Goal: Communication & Community: Participate in discussion

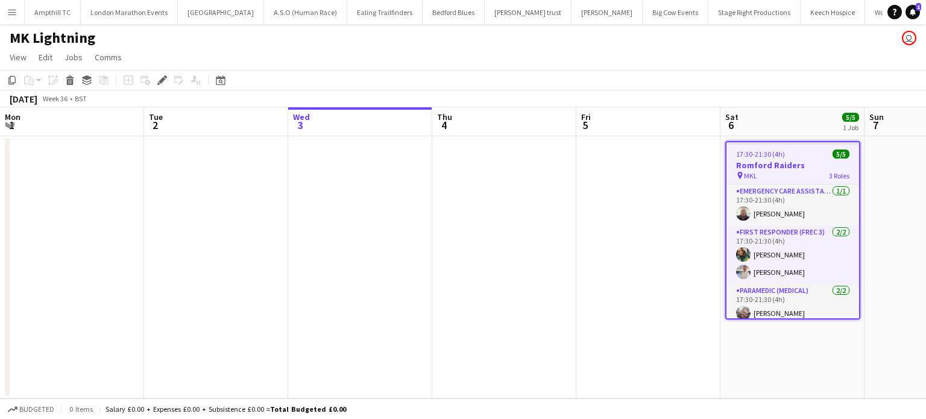
scroll to position [0, 415]
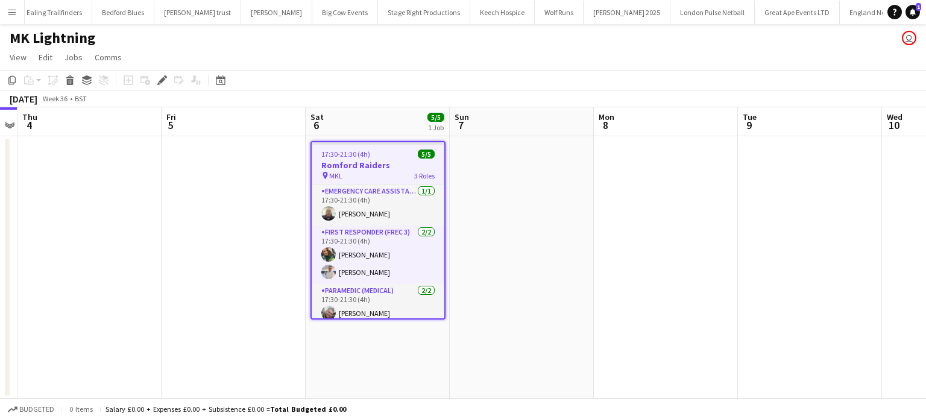
drag, startPoint x: 159, startPoint y: 80, endPoint x: 225, endPoint y: 124, distance: 80.1
click at [159, 80] on icon "Edit" at bounding box center [162, 80] width 10 height 10
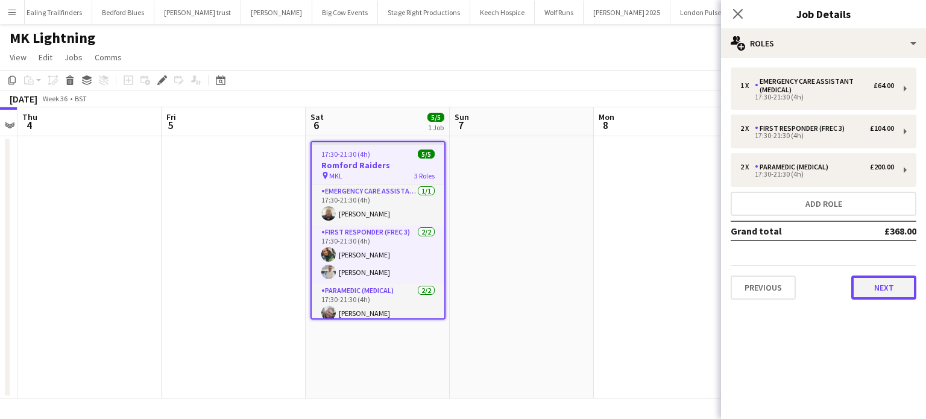
click at [892, 279] on button "Next" at bounding box center [883, 287] width 65 height 24
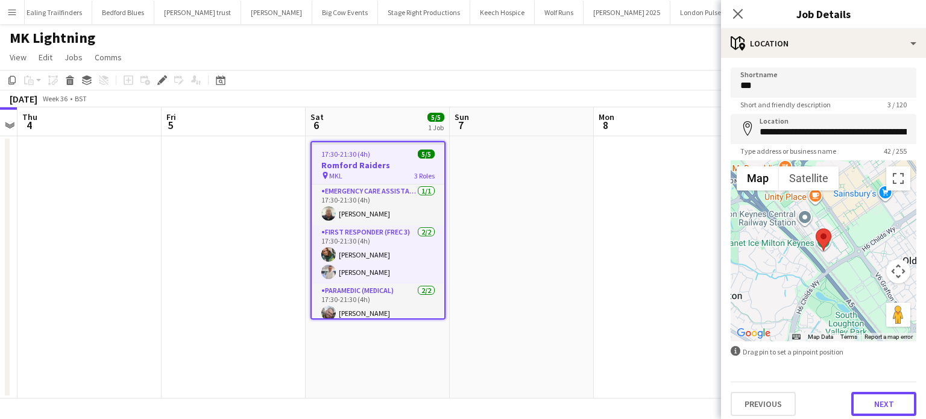
click at [879, 397] on button "Next" at bounding box center [883, 404] width 65 height 24
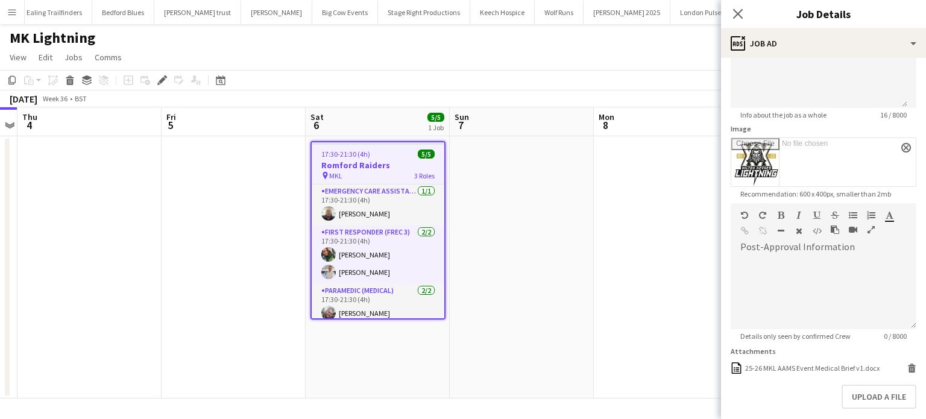
scroll to position [235, 0]
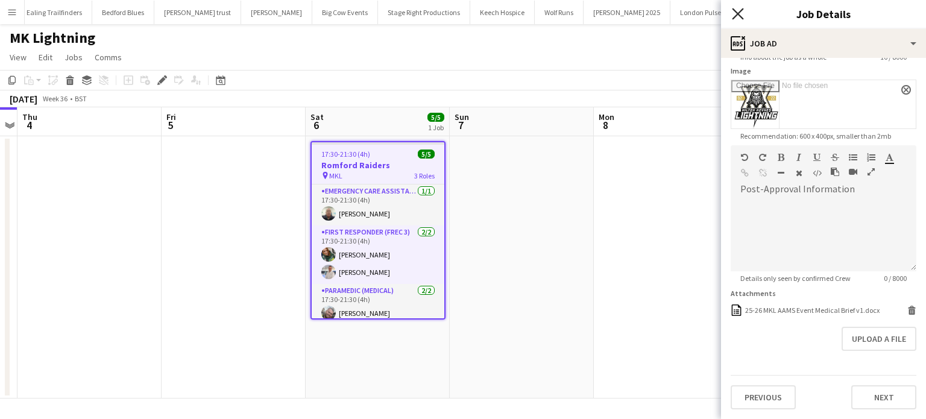
click at [738, 10] on icon "Close pop-in" at bounding box center [737, 13] width 11 height 11
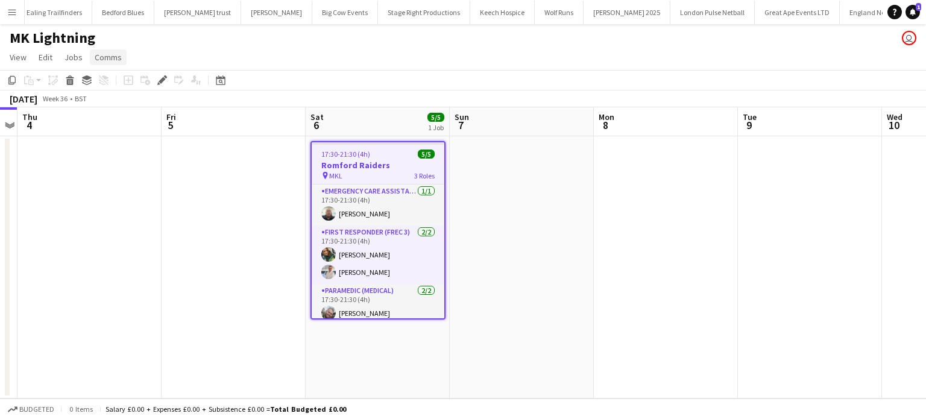
click at [110, 58] on span "Comms" at bounding box center [108, 57] width 27 height 11
click at [106, 107] on span "Create chat" at bounding box center [120, 108] width 42 height 11
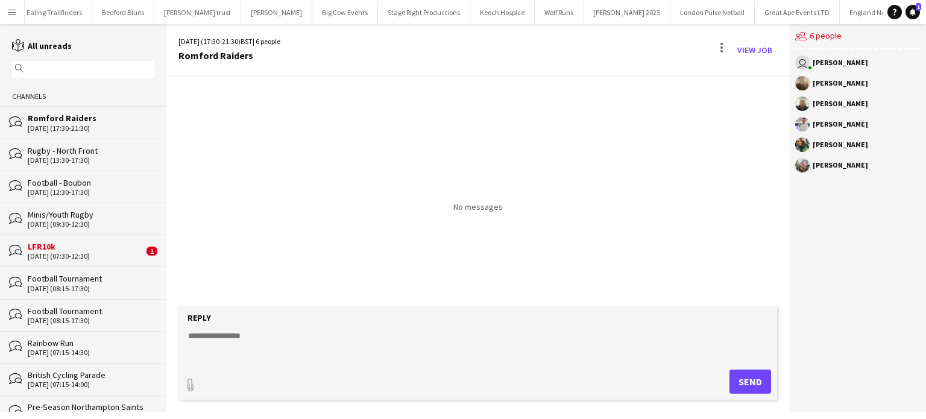
click at [290, 359] on textarea at bounding box center [480, 345] width 586 height 31
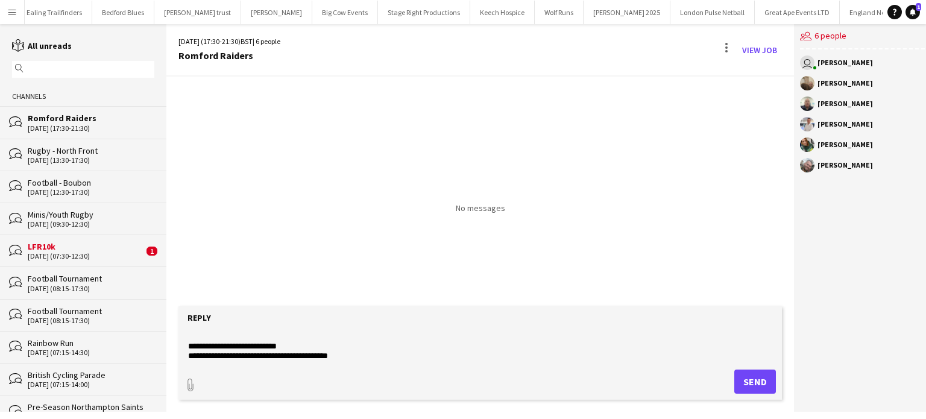
scroll to position [19, 0]
type textarea "**********"
click at [745, 378] on button "Send" at bounding box center [755, 382] width 42 height 24
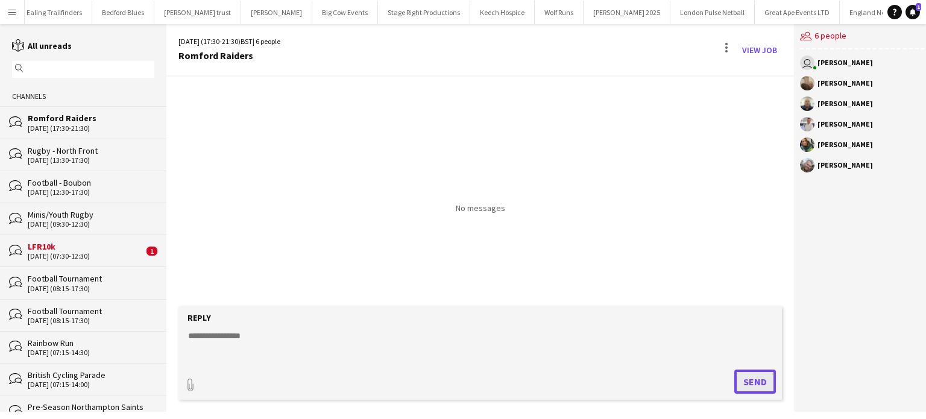
scroll to position [0, 0]
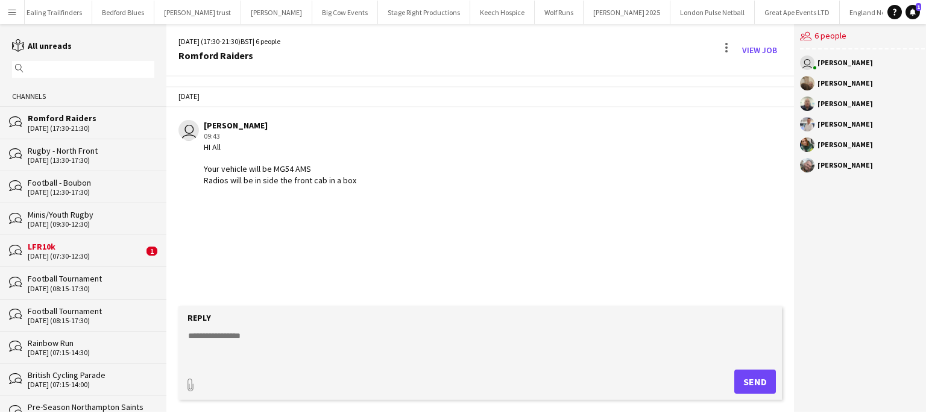
click at [112, 257] on div "07-09-2025 (07:30-12:30)" at bounding box center [86, 256] width 116 height 8
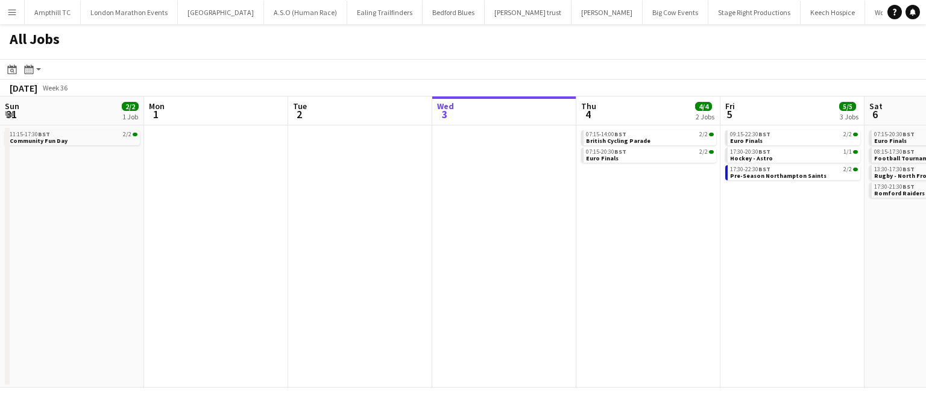
scroll to position [0, 467]
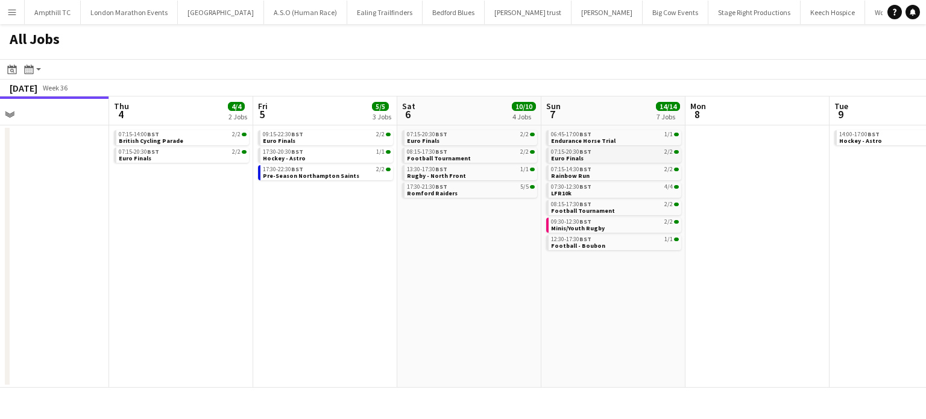
click at [617, 157] on link "07:15-20:30 BST 2/2 Euro Finals" at bounding box center [615, 155] width 128 height 14
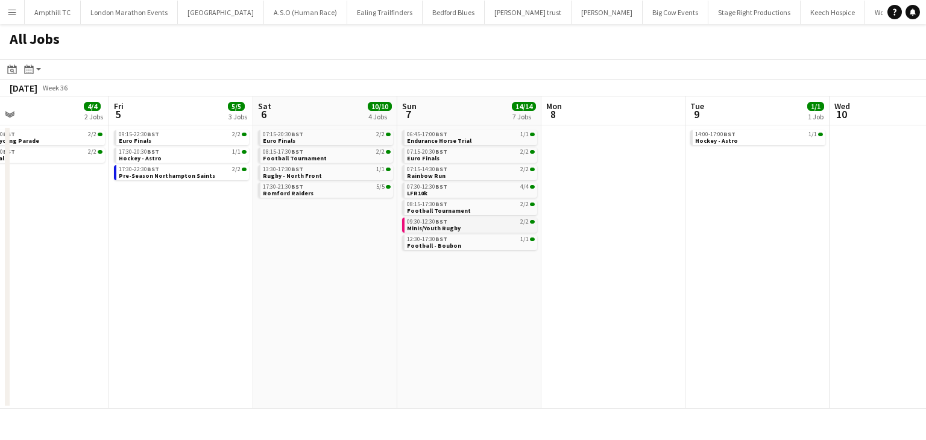
click at [424, 221] on span "09:30-12:30 BST" at bounding box center [427, 222] width 40 height 6
click at [190, 182] on div "17:30-22:30 BST 2/2 Pre-Season Northampton Saints" at bounding box center [182, 173] width 135 height 17
click at [190, 175] on span "Pre-Season Northampton Saints" at bounding box center [167, 176] width 96 height 8
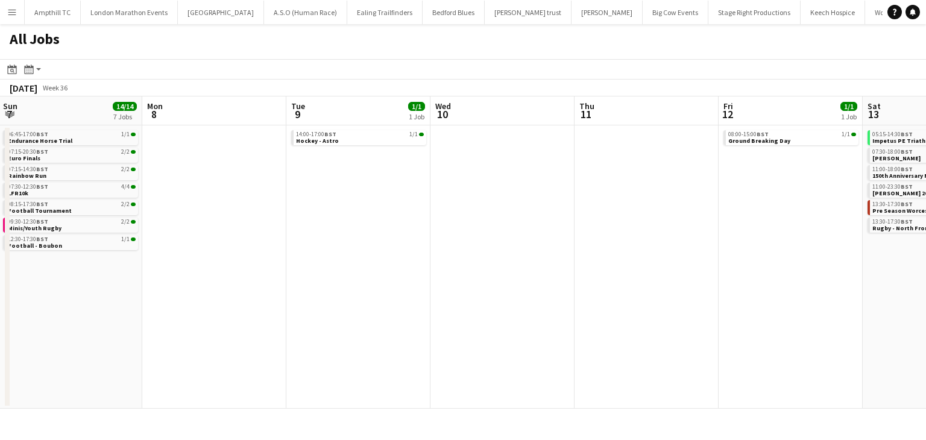
scroll to position [0, 346]
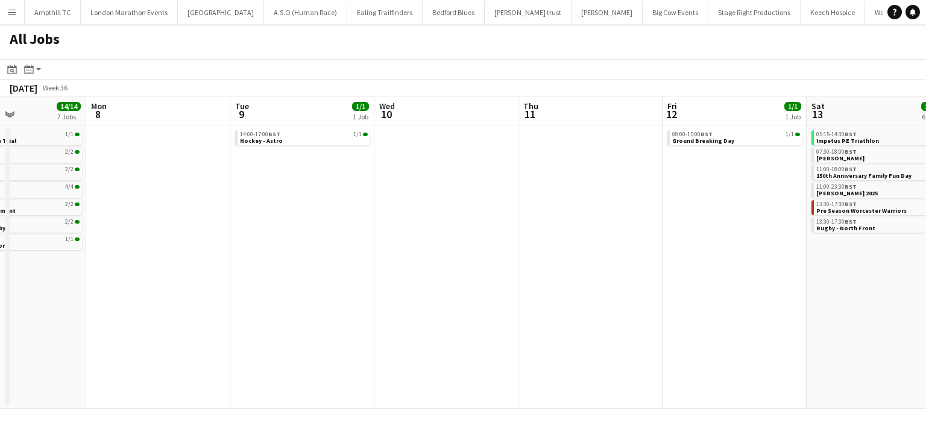
drag, startPoint x: 652, startPoint y: 210, endPoint x: 196, endPoint y: 277, distance: 460.5
click at [196, 277] on app-calendar-viewport "Fri 5 5/5 3 Jobs Sat 6 10/10 4 Jobs Sun 7 14/14 7 Jobs Mon 8 Tue 9 1/1 1 Job We…" at bounding box center [463, 252] width 926 height 312
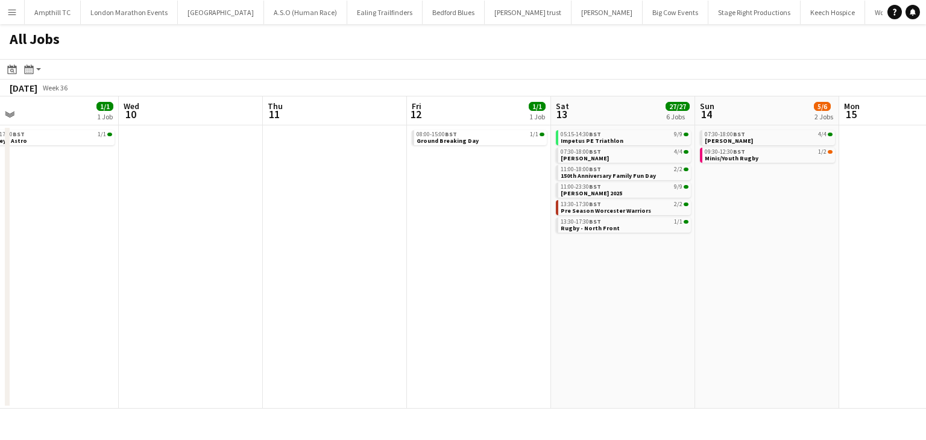
drag, startPoint x: 463, startPoint y: 268, endPoint x: 209, endPoint y: 285, distance: 254.3
click at [206, 285] on app-calendar-viewport "Sun 7 14/14 7 Jobs Mon 8 Tue 9 1/1 1 Job Wed 10 Thu 11 Fri 12 1/1 1 Job Sat 13 …" at bounding box center [463, 252] width 926 height 312
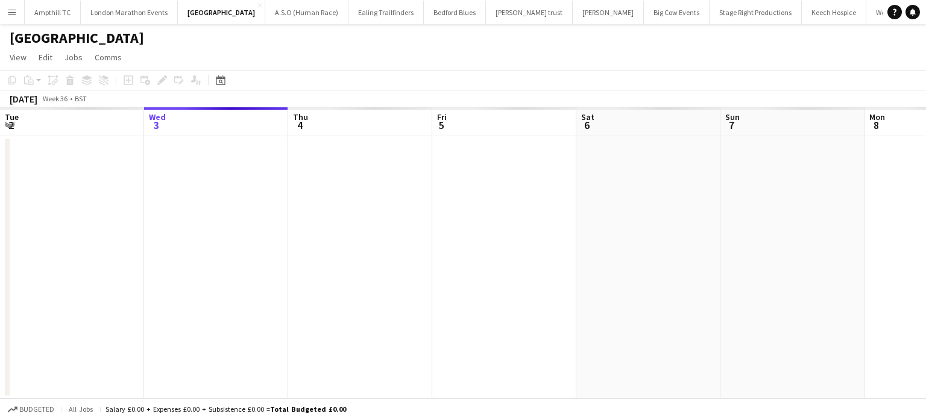
scroll to position [0, 415]
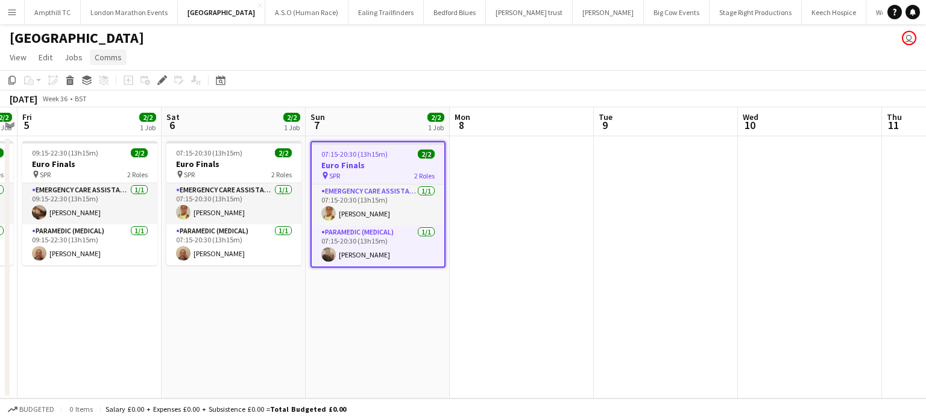
click at [99, 60] on span "Comms" at bounding box center [108, 57] width 27 height 11
click at [149, 111] on link "Create chat" at bounding box center [139, 108] width 100 height 25
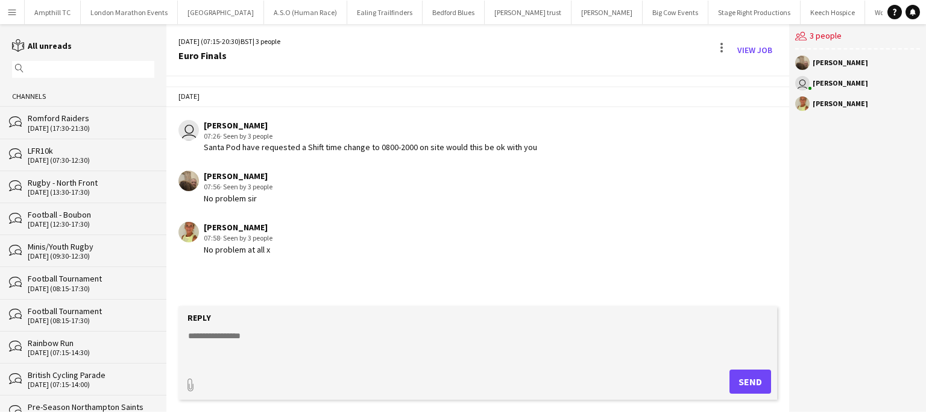
click at [232, 347] on textarea at bounding box center [480, 345] width 586 height 31
type textarea "**********"
click at [757, 380] on button "Send" at bounding box center [750, 382] width 42 height 24
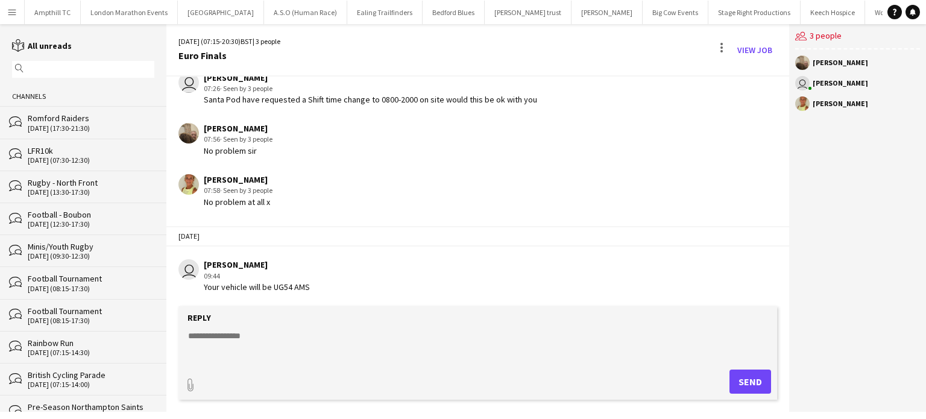
drag, startPoint x: 316, startPoint y: 286, endPoint x: 206, endPoint y: 283, distance: 111.0
click at [203, 283] on div "user Mark Boobier 09:44 Your vehicle will be UG54 AMS" at bounding box center [427, 275] width 498 height 33
copy div "Your vehicle will be UG54 AMS"
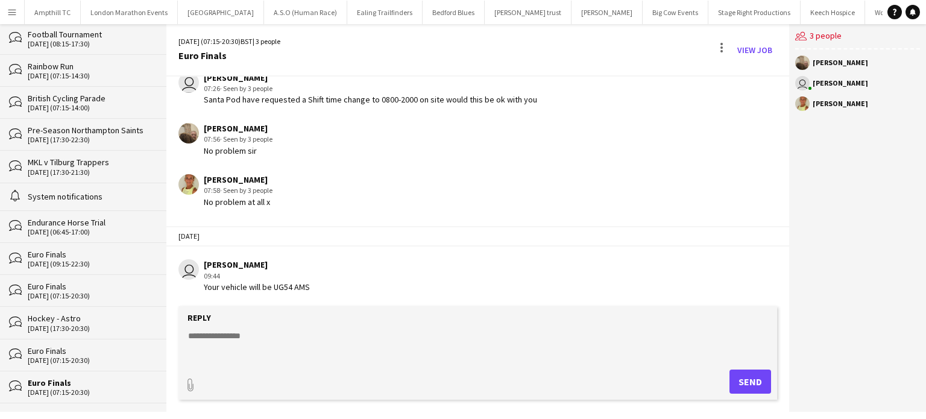
scroll to position [301, 0]
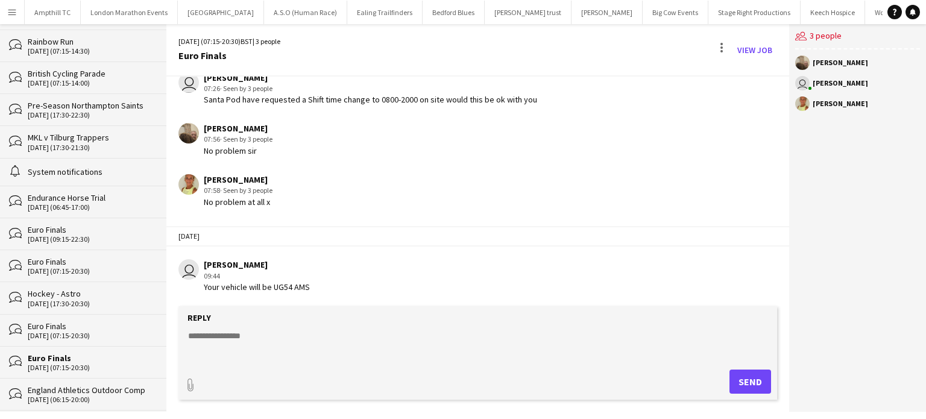
click at [106, 250] on div "bubbles Euro Finals 04-09-2025 (07:15-20:30)" at bounding box center [83, 266] width 166 height 32
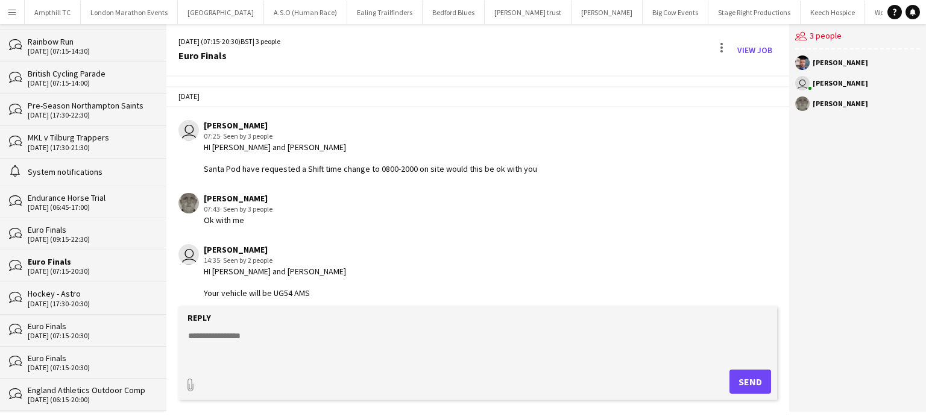
scroll to position [58, 0]
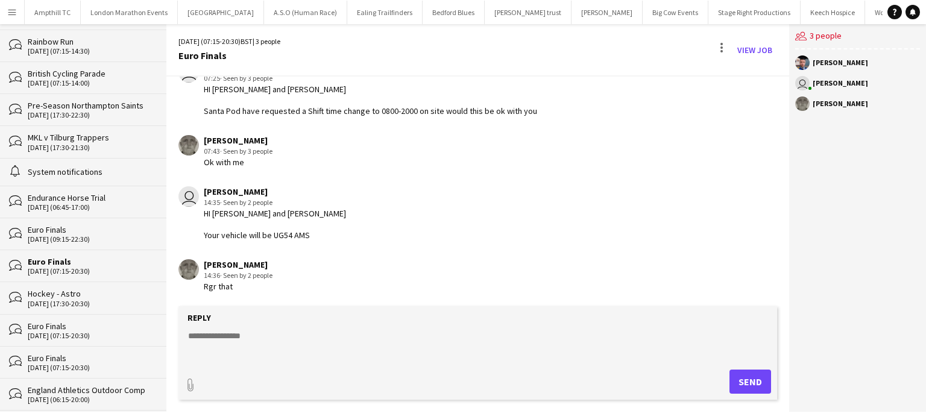
click at [111, 231] on div "Euro Finals" at bounding box center [91, 229] width 127 height 11
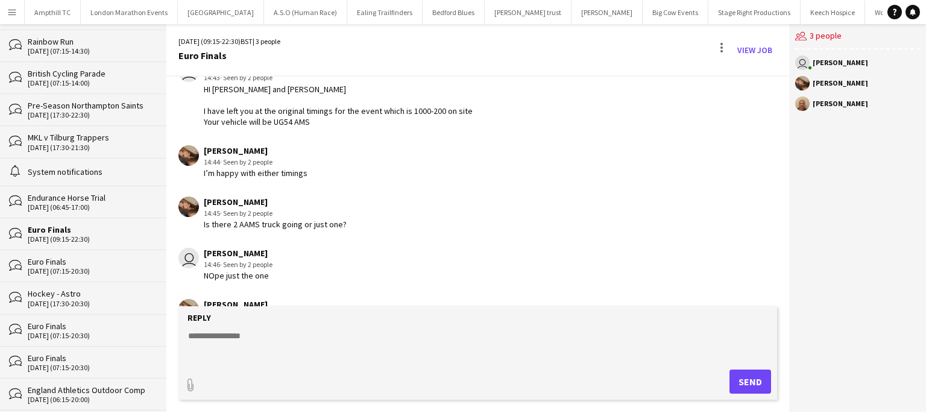
scroll to position [71, 0]
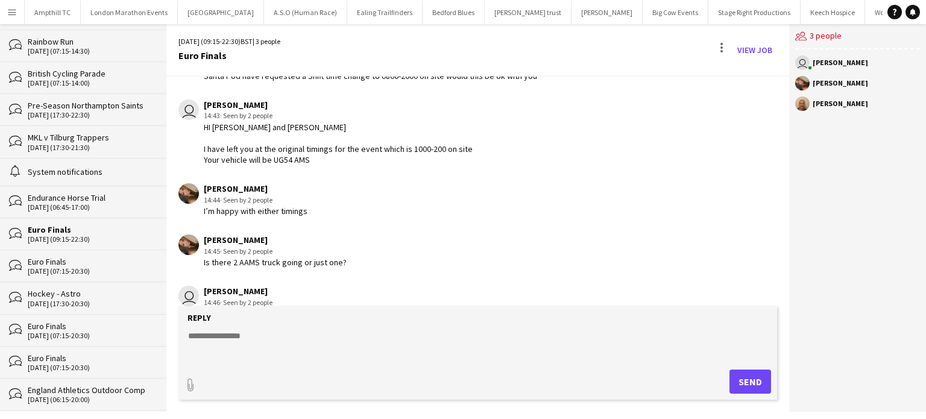
click at [86, 326] on div "Euro Finals" at bounding box center [91, 326] width 127 height 11
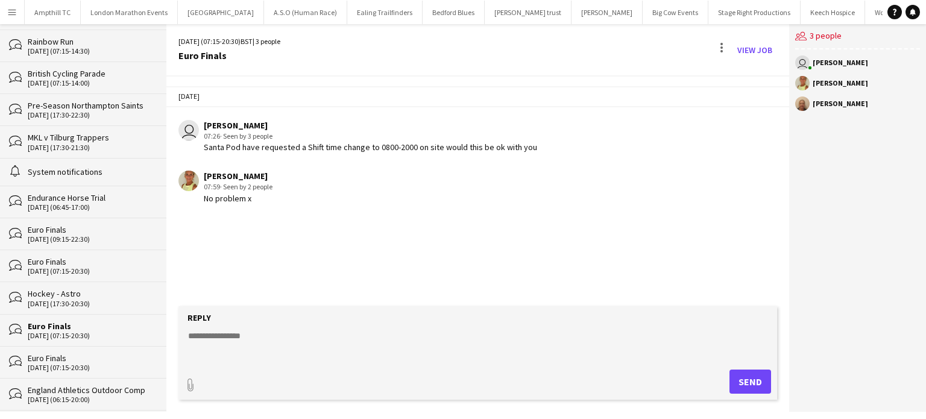
paste textarea "**********"
type textarea "**********"
click at [753, 383] on button "Send" at bounding box center [750, 382] width 42 height 24
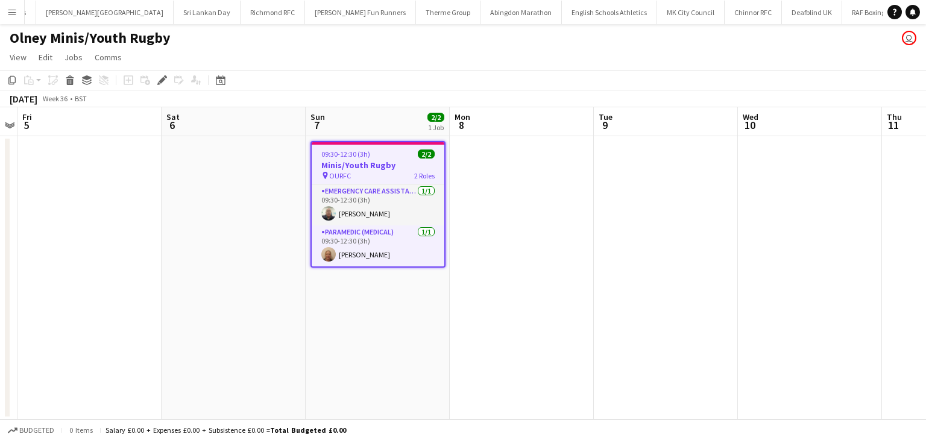
scroll to position [0, 1673]
click at [159, 79] on icon "Edit" at bounding box center [162, 80] width 10 height 10
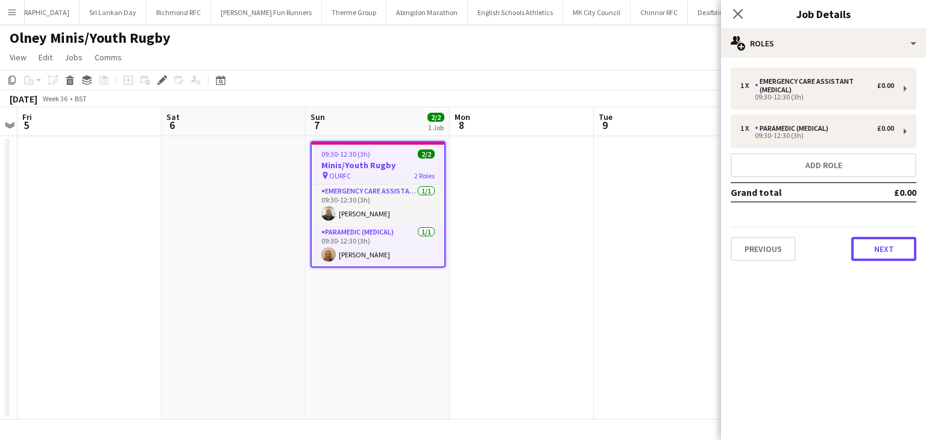
click at [890, 244] on button "Next" at bounding box center [883, 249] width 65 height 24
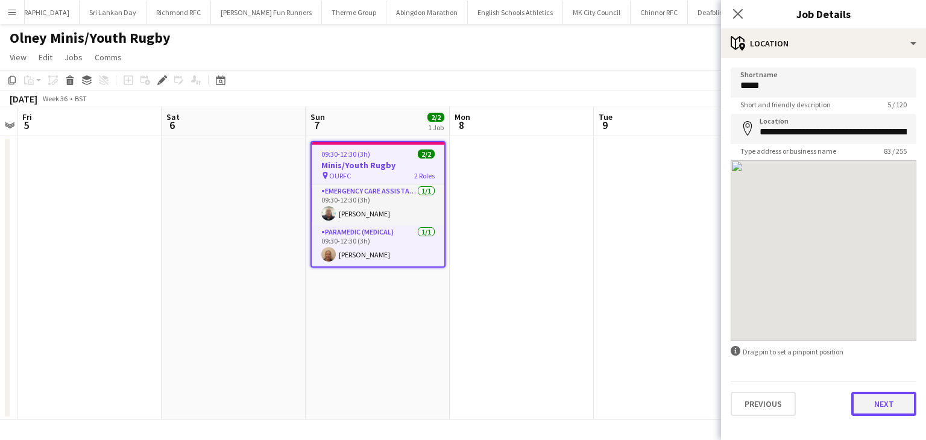
click at [874, 406] on button "Next" at bounding box center [883, 404] width 65 height 24
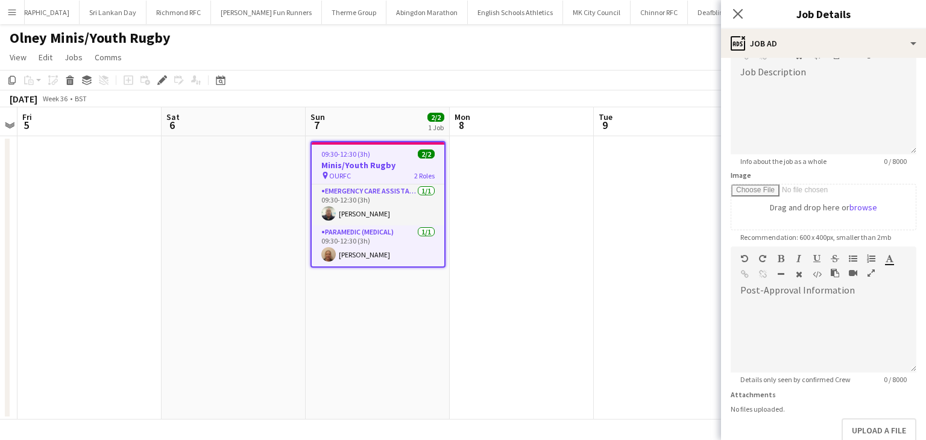
scroll to position [154, 0]
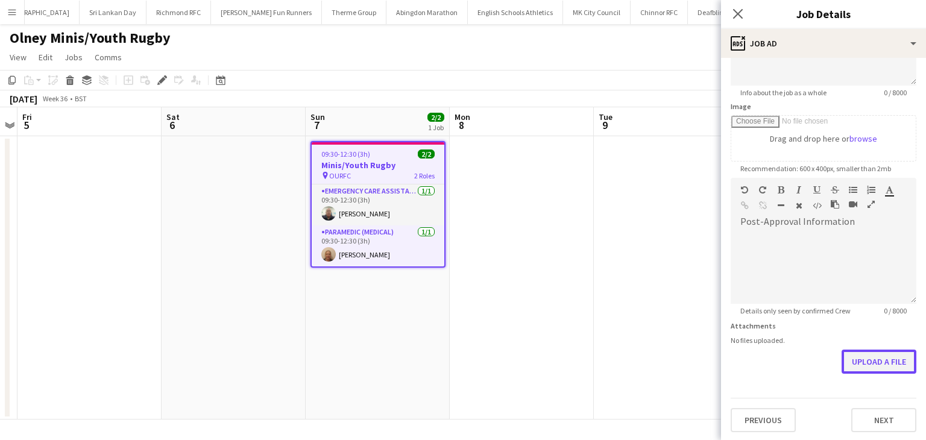
click at [859, 365] on button "Upload a file" at bounding box center [878, 362] width 75 height 24
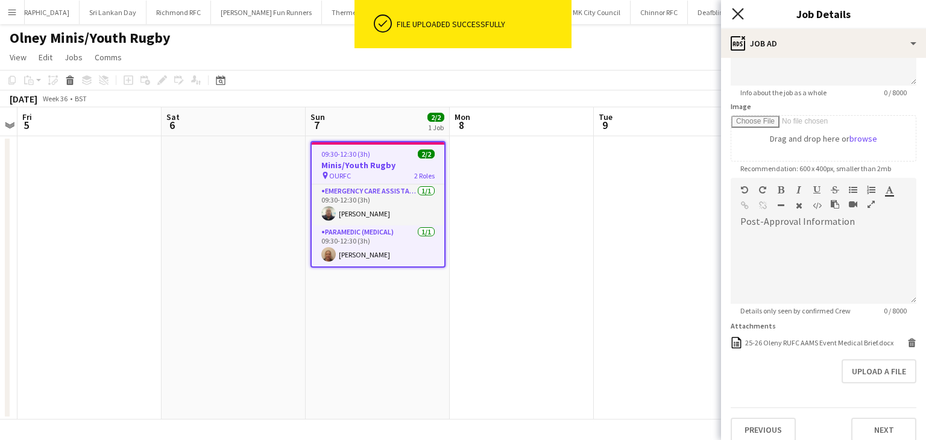
click at [731, 11] on app-icon "Close pop-in" at bounding box center [737, 13] width 17 height 17
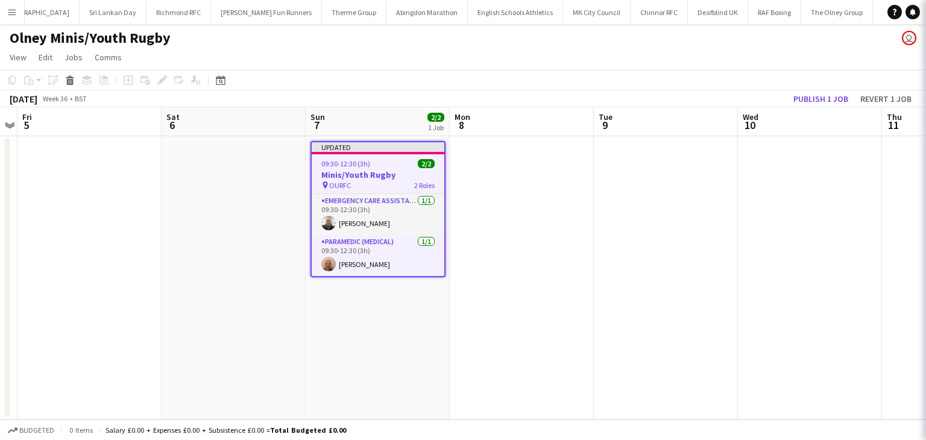
click at [669, 189] on app-date-cell at bounding box center [666, 277] width 144 height 283
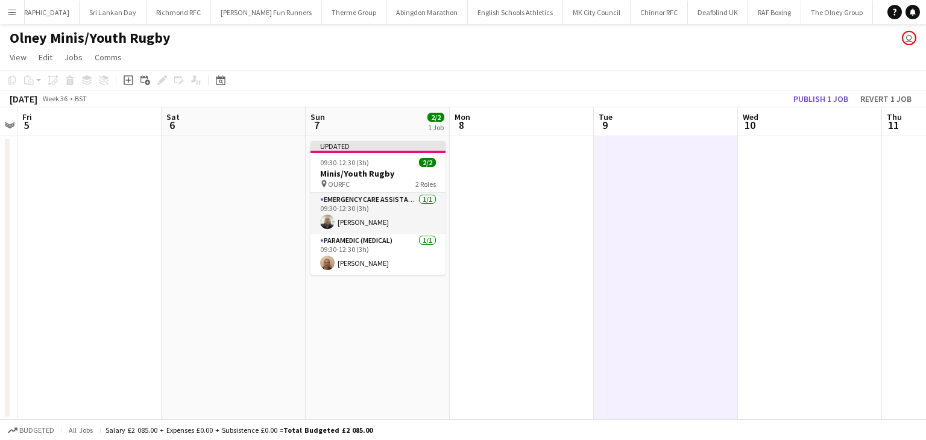
scroll to position [0, 415]
click at [810, 90] on app-toolbar "Copy Paste Paste Ctrl+V Paste with crew Ctrl+Shift+V Paste linked Job Delete Gr…" at bounding box center [463, 80] width 926 height 20
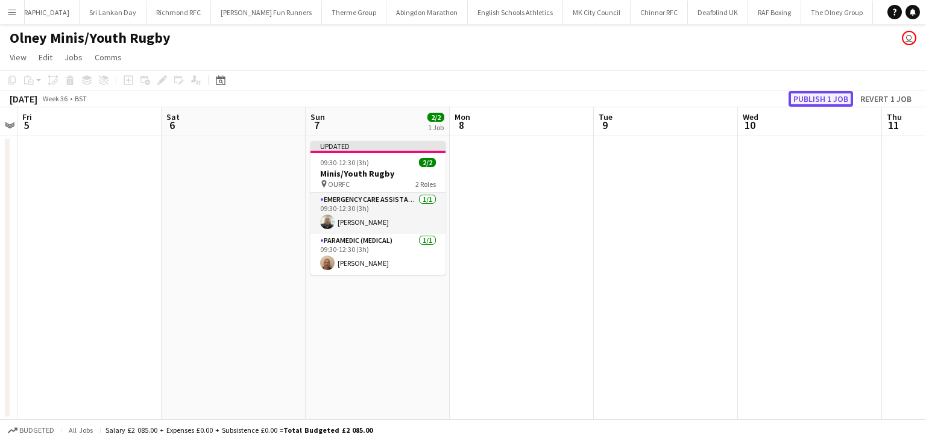
click at [807, 98] on button "Publish 1 job" at bounding box center [820, 99] width 64 height 16
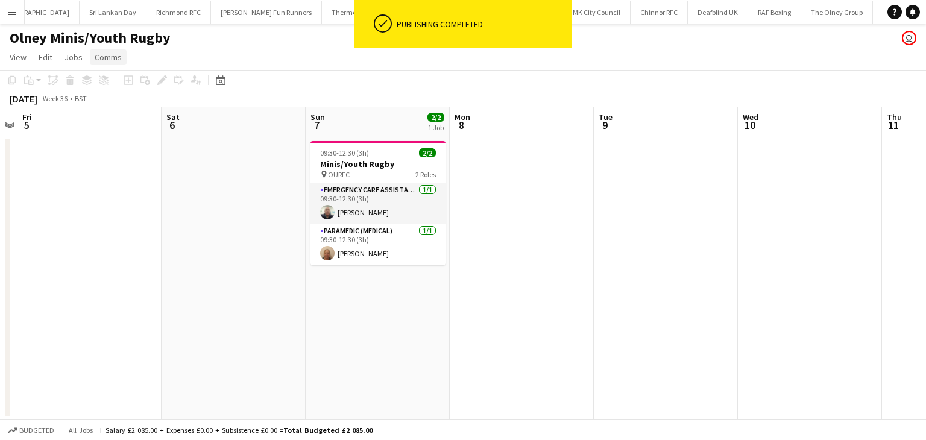
click at [104, 61] on span "Comms" at bounding box center [108, 57] width 27 height 11
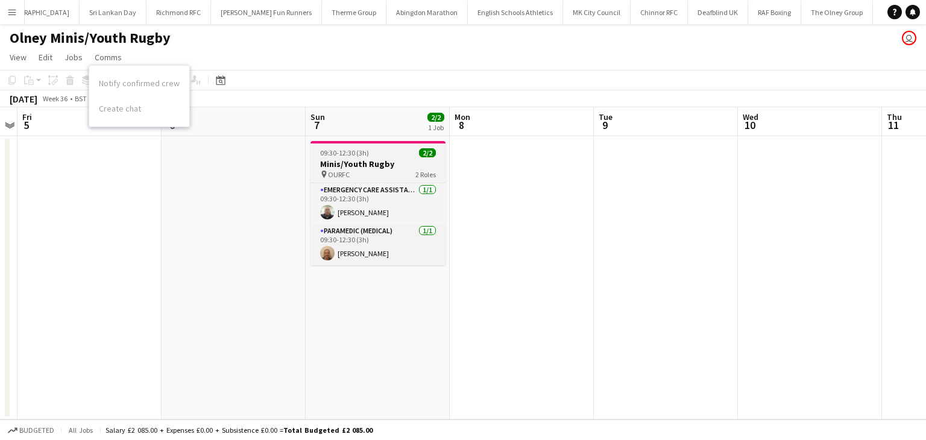
click at [344, 153] on span "09:30-12:30 (3h)" at bounding box center [344, 152] width 49 height 9
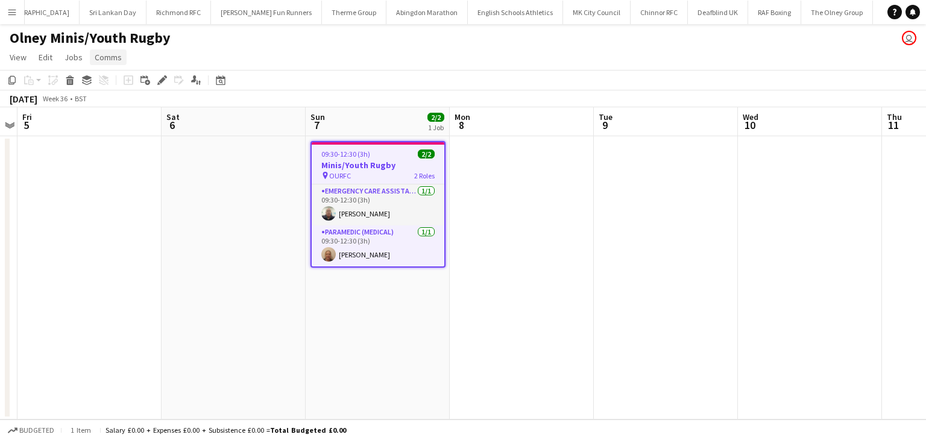
drag, startPoint x: 110, startPoint y: 52, endPoint x: 142, endPoint y: 90, distance: 49.6
click at [110, 52] on span "Comms" at bounding box center [108, 57] width 27 height 11
click at [135, 108] on span "Create chat" at bounding box center [120, 108] width 42 height 11
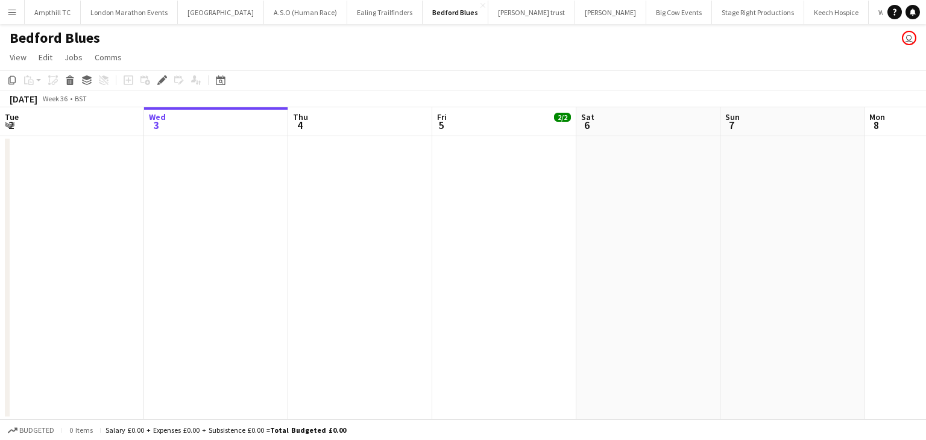
scroll to position [0, 415]
